Goal: Obtain resource: Download file/media

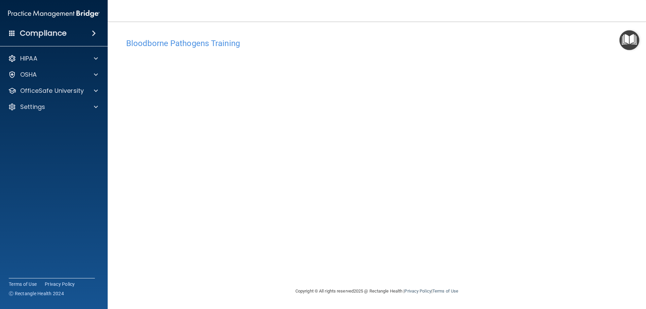
click at [256, 274] on div "Bloodborne Pathogens Training This course doesn’t expire until [DATE]. Are you …" at bounding box center [376, 161] width 511 height 252
click at [47, 91] on p "OfficeSafe University" at bounding box center [52, 91] width 64 height 8
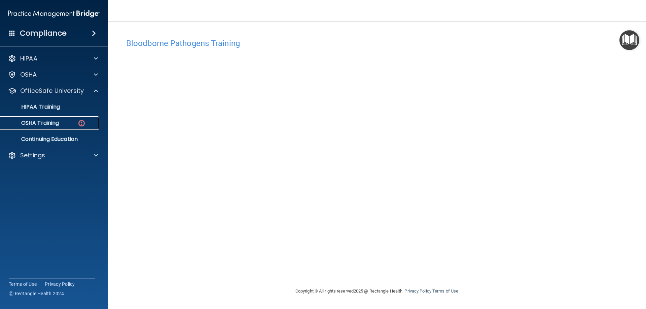
click at [74, 123] on div "OSHA Training" at bounding box center [50, 123] width 92 height 7
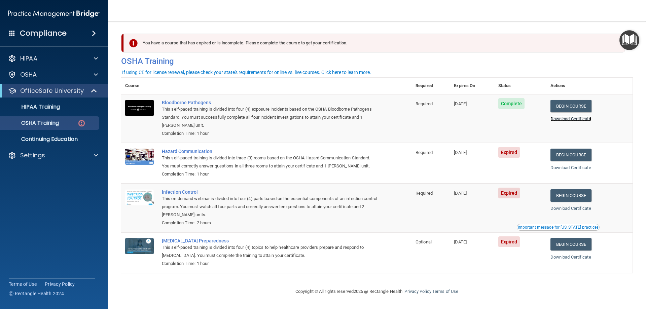
click at [568, 121] on link "Download Certificate" at bounding box center [570, 118] width 41 height 5
click at [567, 157] on link "Begin Course" at bounding box center [570, 155] width 41 height 12
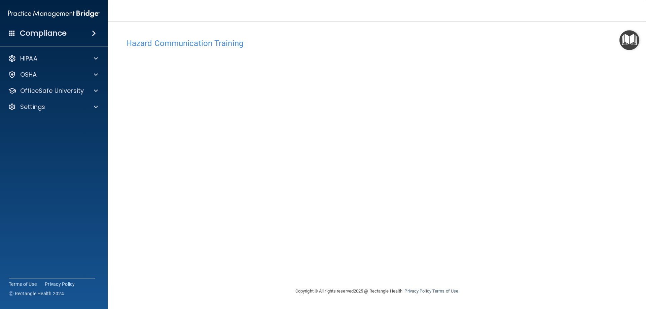
click at [246, 274] on div "Hazard Communication Training This course doesn’t expire until 10/02/2025. Are …" at bounding box center [376, 161] width 511 height 252
